Goal: Information Seeking & Learning: Learn about a topic

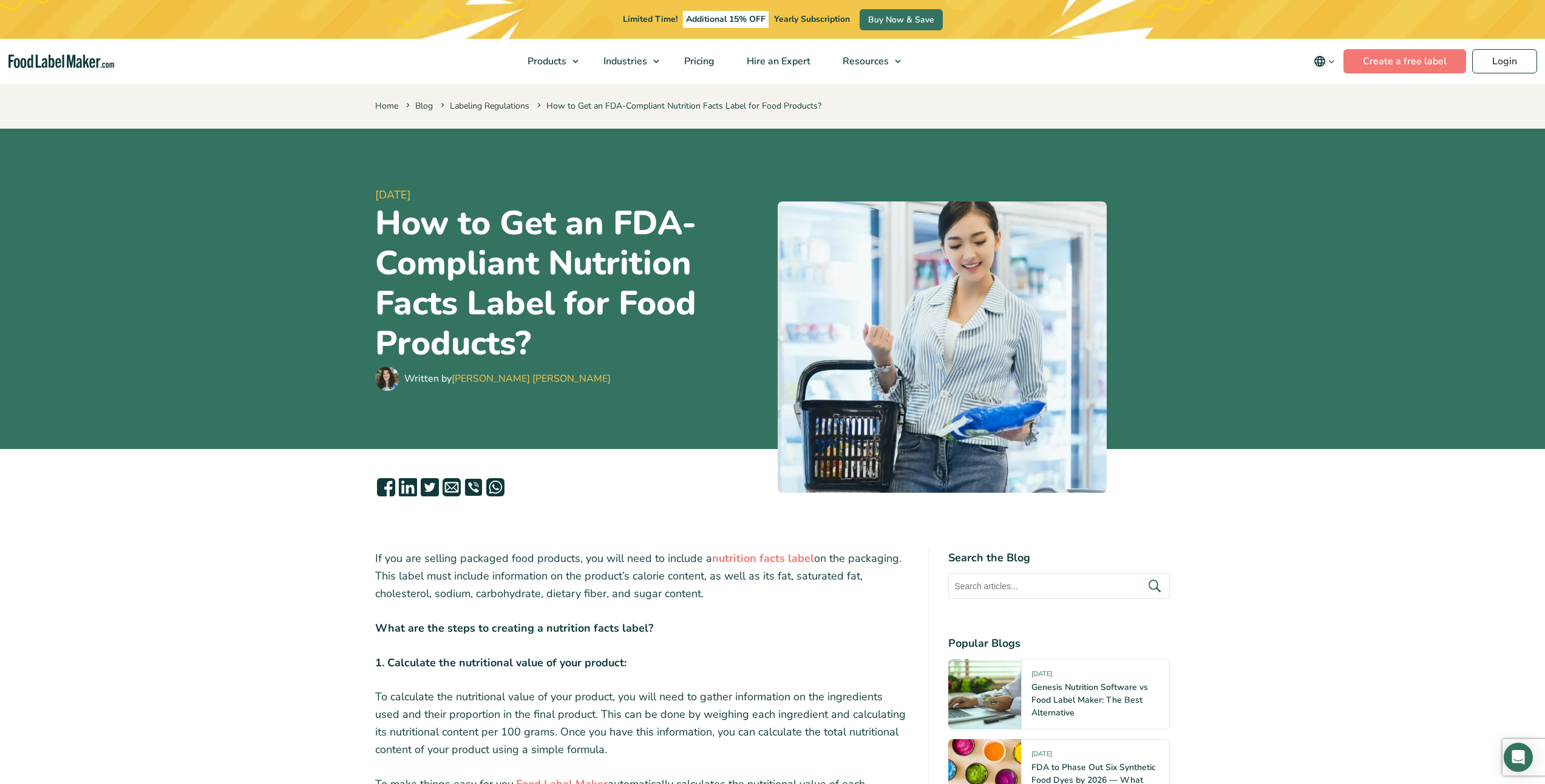
click at [45, 52] on nav "Products Food Nutrition Labelling Supplements Formulation & Labelling Industrie…" at bounding box center [772, 61] width 1545 height 45
